Goal: Submit feedback/report problem

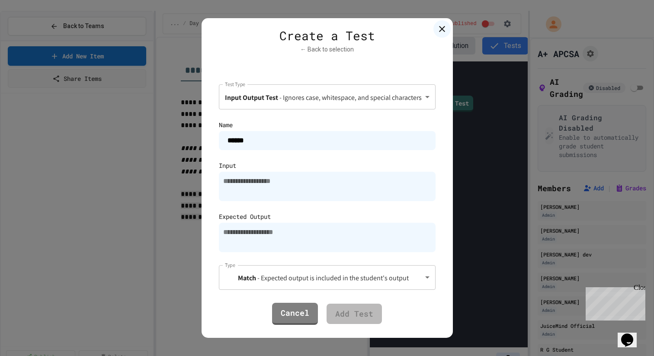
scroll to position [324, 0]
type textarea "*"
